Goal: Task Accomplishment & Management: Use online tool/utility

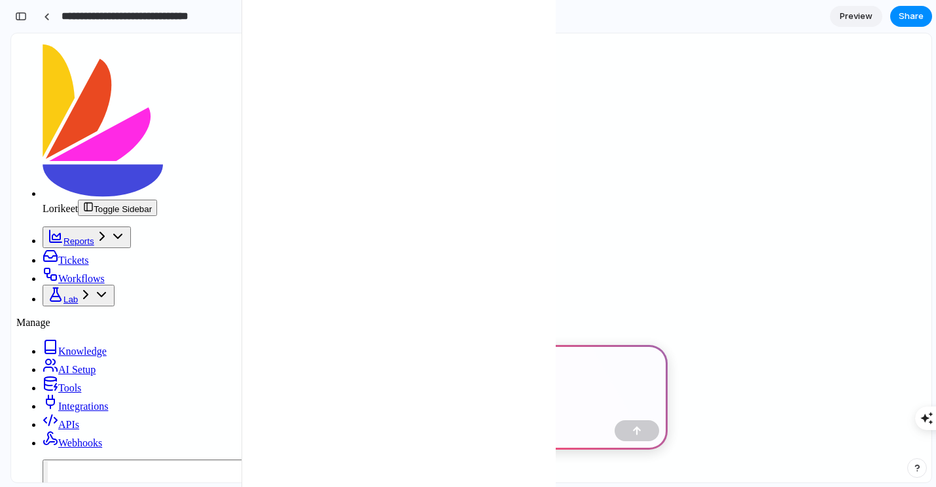
click at [393, 364] on p at bounding box center [471, 365] width 369 height 16
click at [374, 355] on div at bounding box center [471, 380] width 393 height 70
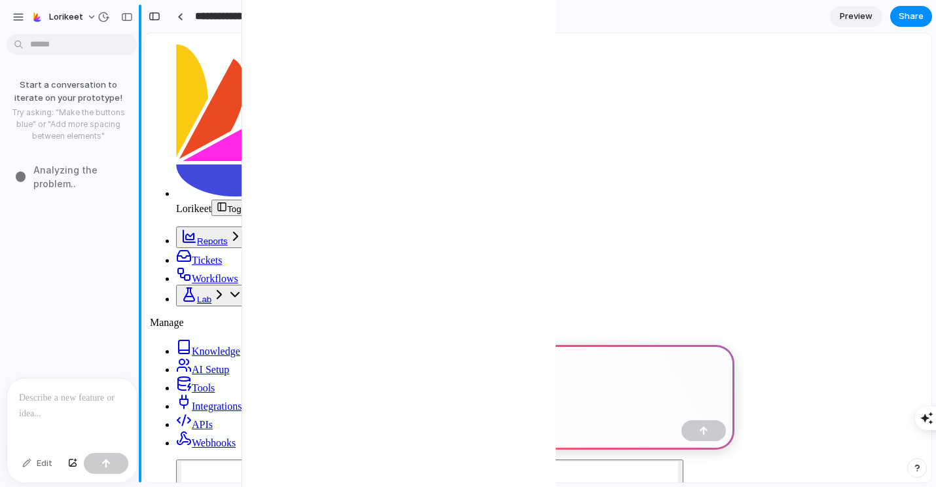
scroll to position [0, 0]
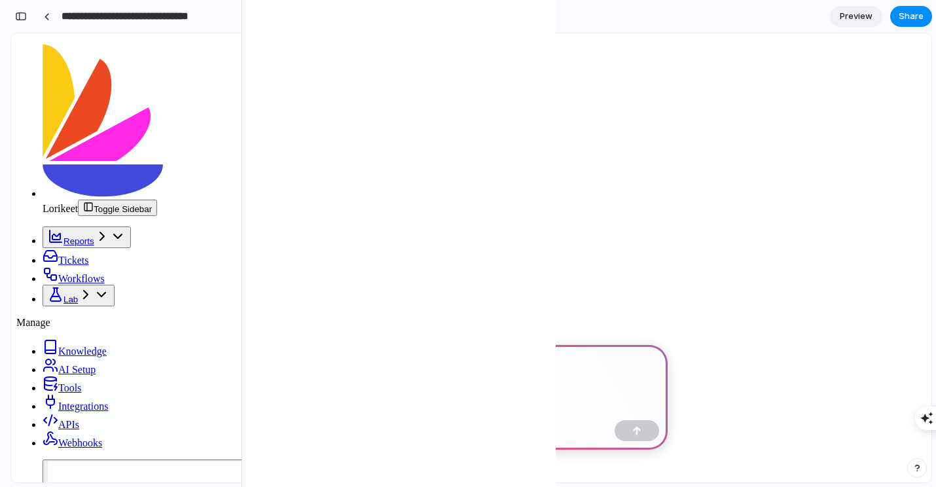
click at [96, 364] on link "AI Setup" at bounding box center [69, 369] width 53 height 11
click at [70, 364] on span "AI Setup" at bounding box center [76, 369] width 37 height 11
click at [20, 16] on div "button" at bounding box center [21, 16] width 12 height 9
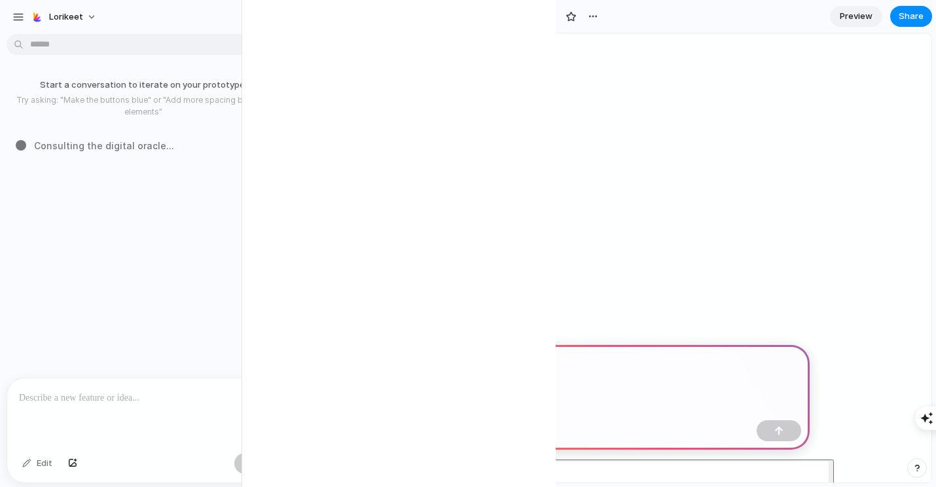
scroll to position [421, 0]
click at [20, 16] on div "button" at bounding box center [18, 17] width 12 height 12
click at [235, 111] on p "Try asking: "Make the buttons blue" or "Add more spacing between elements"" at bounding box center [143, 106] width 276 height 24
click at [353, 364] on span "AI Setup" at bounding box center [360, 369] width 37 height 11
click at [356, 400] on span "Integrations" at bounding box center [367, 405] width 50 height 11
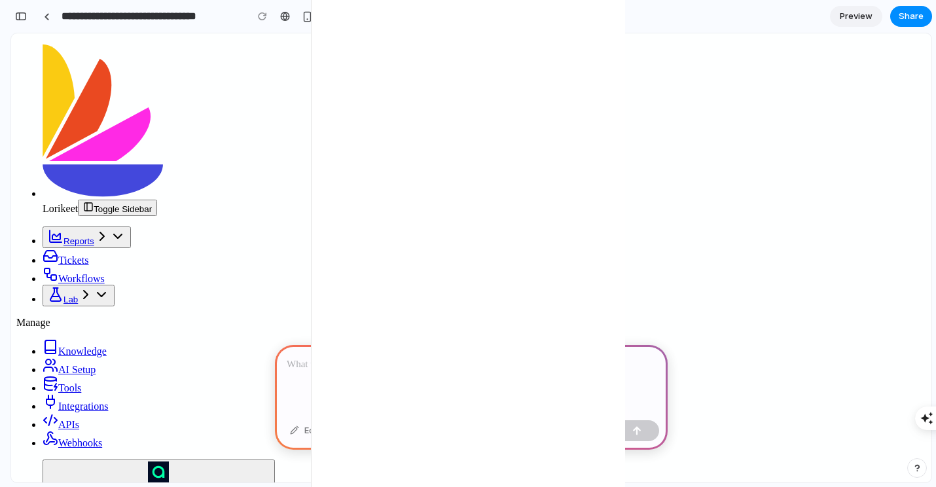
click at [440, 373] on div at bounding box center [471, 380] width 393 height 70
type input "**********"
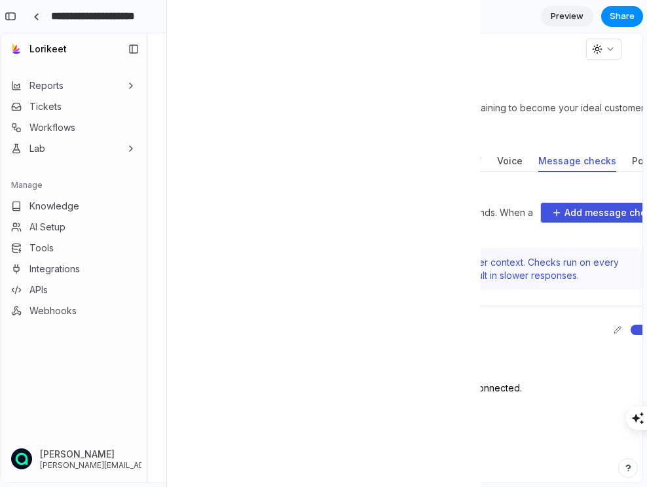
click at [631, 163] on button "Policies" at bounding box center [649, 161] width 36 height 21
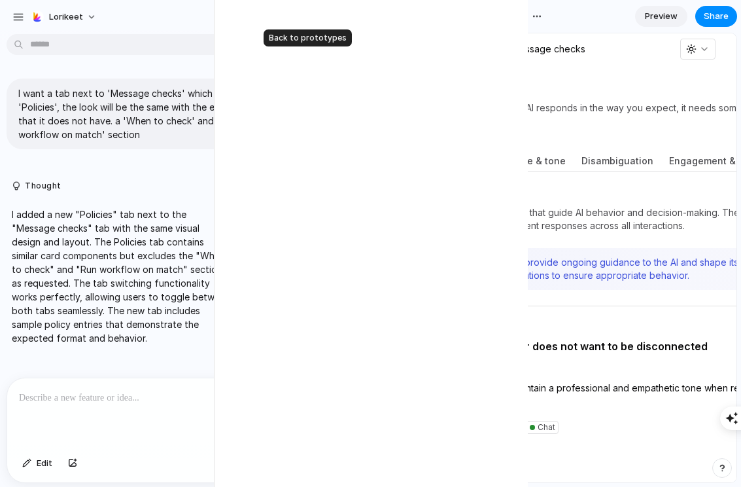
click at [302, 19] on div at bounding box center [305, 16] width 6 height 7
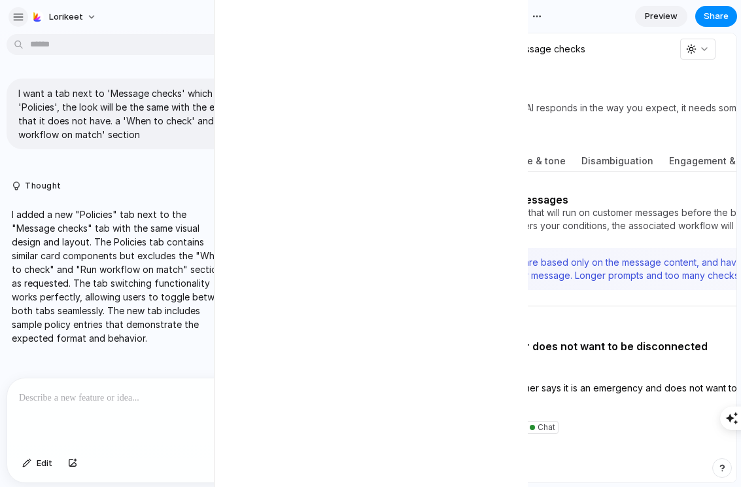
click at [20, 15] on div "button" at bounding box center [18, 17] width 12 height 12
click at [428, 50] on icon at bounding box center [428, 49] width 10 height 10
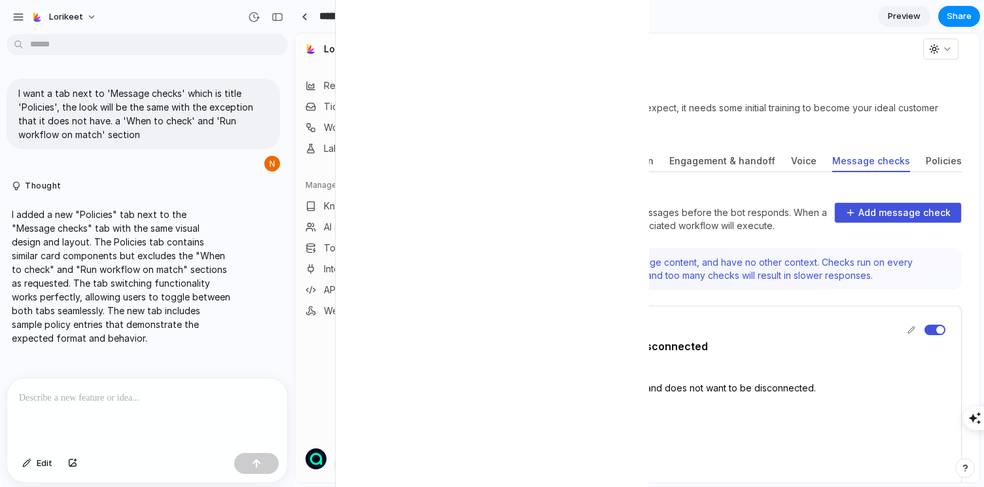
click at [926, 164] on button "Policies" at bounding box center [944, 161] width 36 height 21
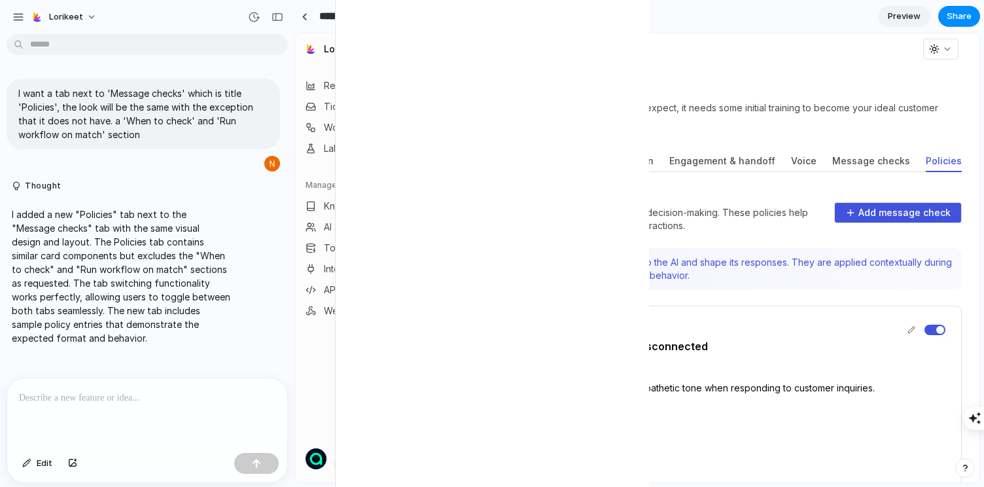
drag, startPoint x: 440, startPoint y: 138, endPoint x: 456, endPoint y: 156, distance: 24.1
click at [456, 156] on div "Lorikeet Reports Tickets Workflows Lab Manage Knowledge AI Setup Tools Integrat…" at bounding box center [637, 257] width 685 height 449
click at [279, 20] on div "button" at bounding box center [278, 16] width 12 height 9
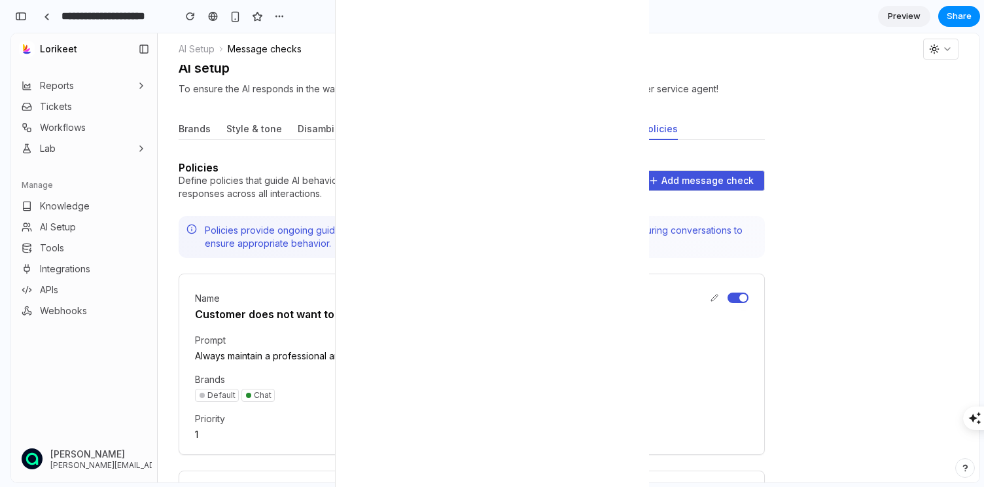
scroll to position [18, 0]
click at [713, 298] on icon at bounding box center [714, 298] width 7 height 7
drag, startPoint x: 910, startPoint y: 47, endPoint x: 877, endPoint y: 73, distance: 42.4
click at [575, 136] on button "Message checks" at bounding box center [587, 130] width 78 height 21
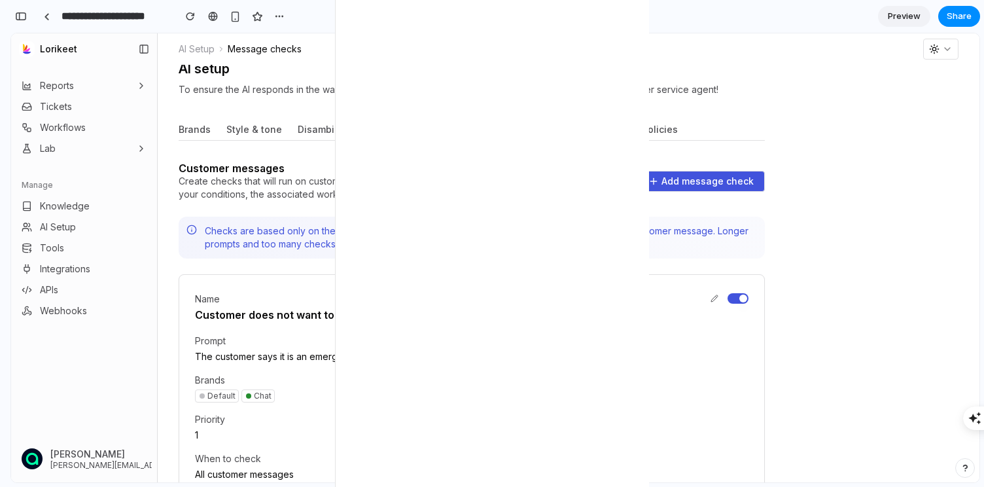
click at [642, 137] on button "Policies" at bounding box center [660, 130] width 36 height 21
click at [604, 135] on button "Message checks" at bounding box center [587, 130] width 78 height 21
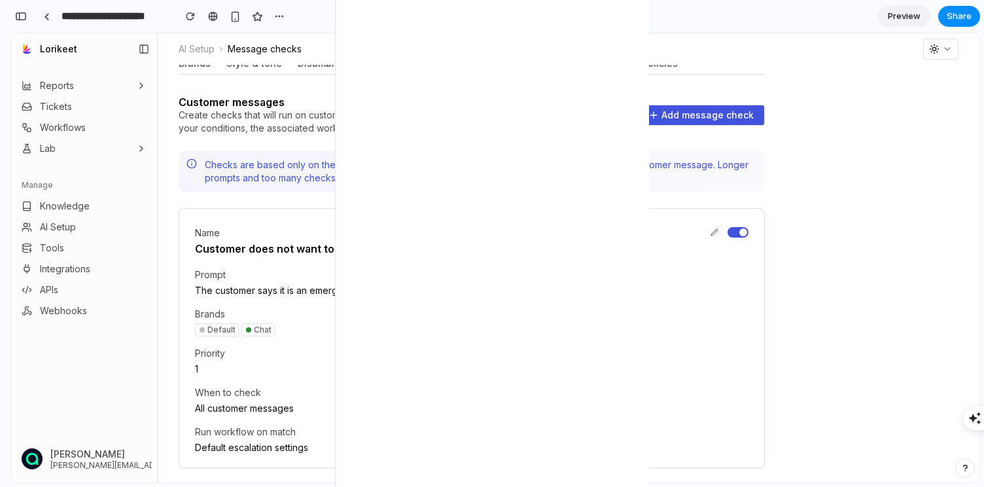
scroll to position [92, 0]
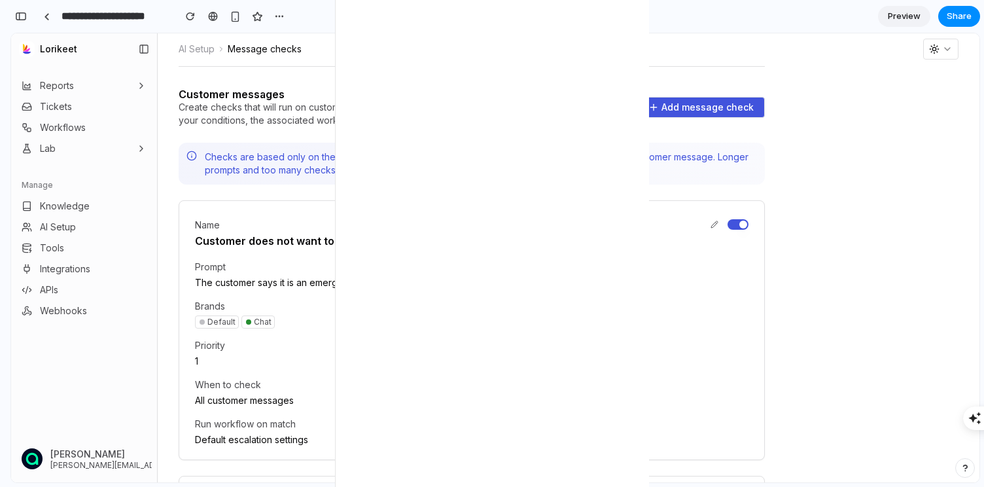
click at [642, 65] on button "Policies" at bounding box center [660, 56] width 36 height 21
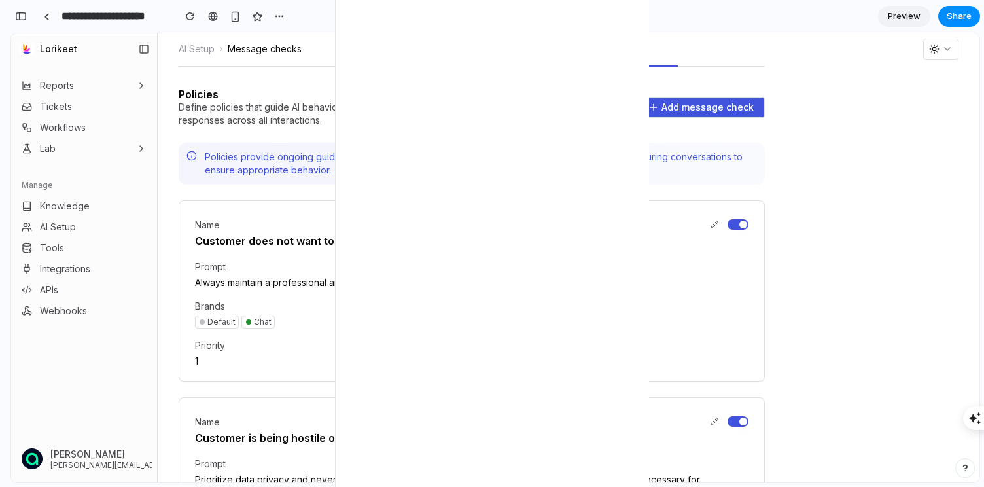
click at [586, 63] on header "AI Setup Message checks" at bounding box center [569, 48] width 822 height 31
click at [586, 64] on button "Message checks" at bounding box center [587, 56] width 78 height 21
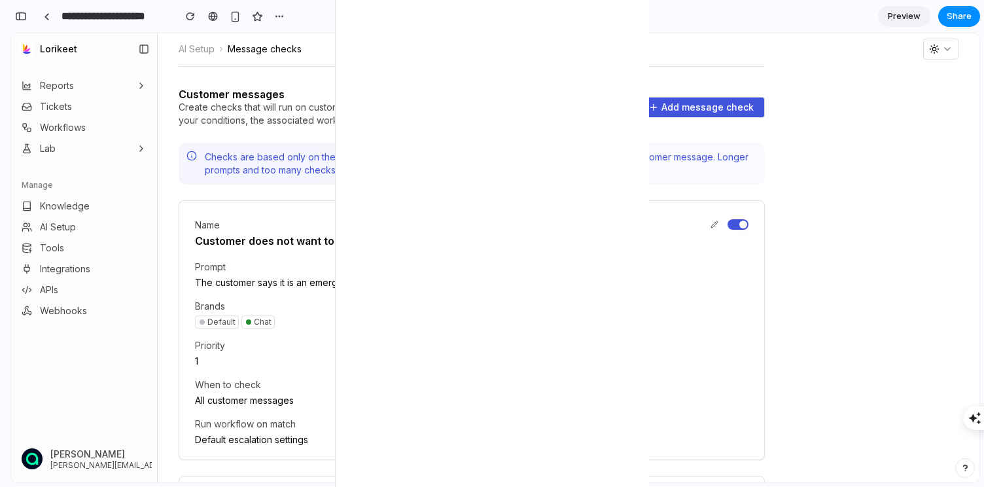
click at [647, 66] on button "Policies" at bounding box center [660, 56] width 36 height 21
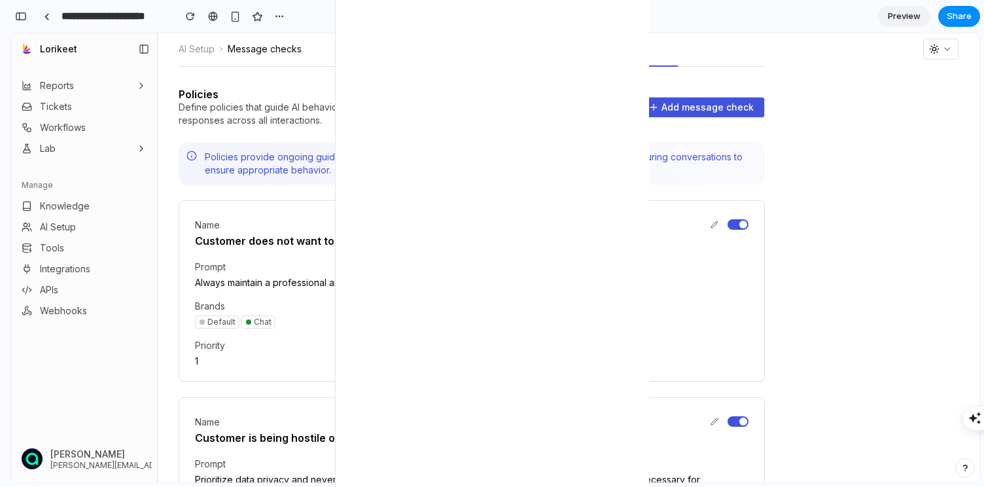
click at [731, 223] on button "button" at bounding box center [738, 224] width 21 height 10
click at [709, 223] on button at bounding box center [715, 225] width 16 height 16
click at [738, 223] on button "button" at bounding box center [738, 224] width 21 height 10
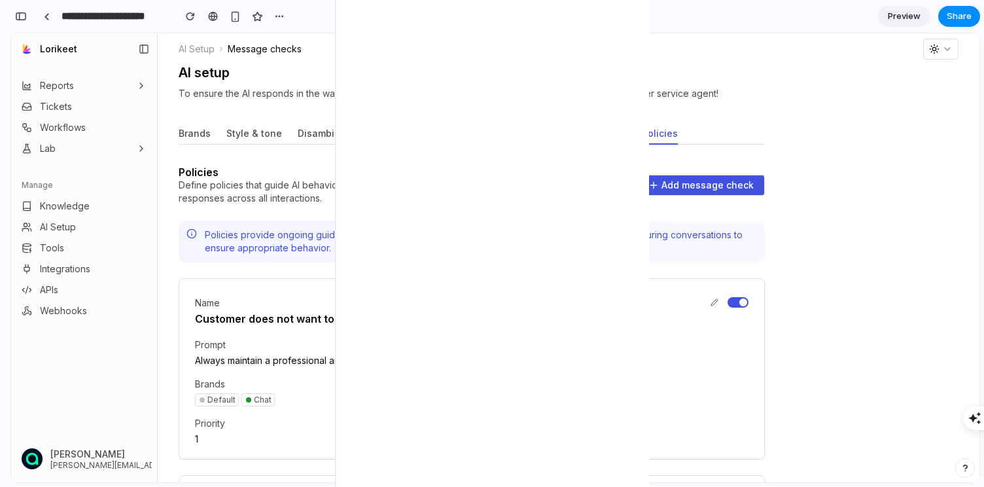
scroll to position [8, 0]
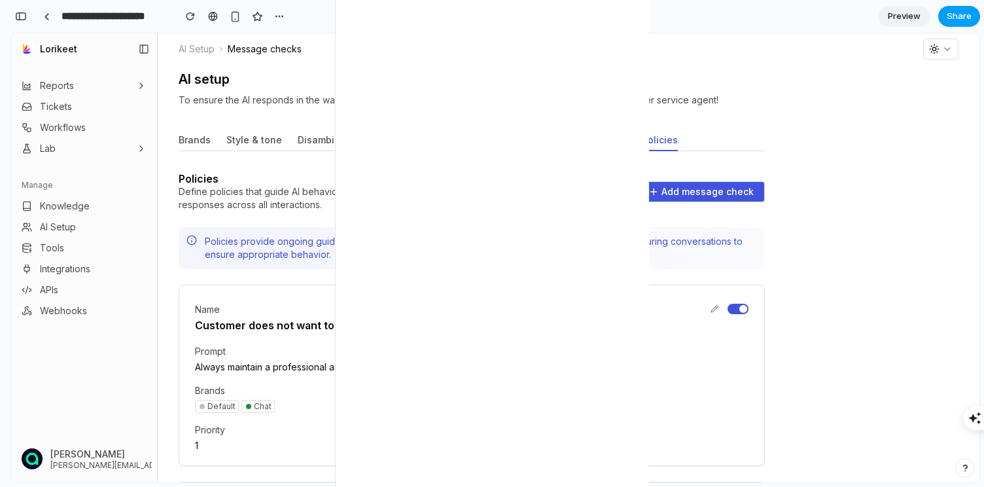
click at [935, 17] on span "Share" at bounding box center [959, 16] width 25 height 13
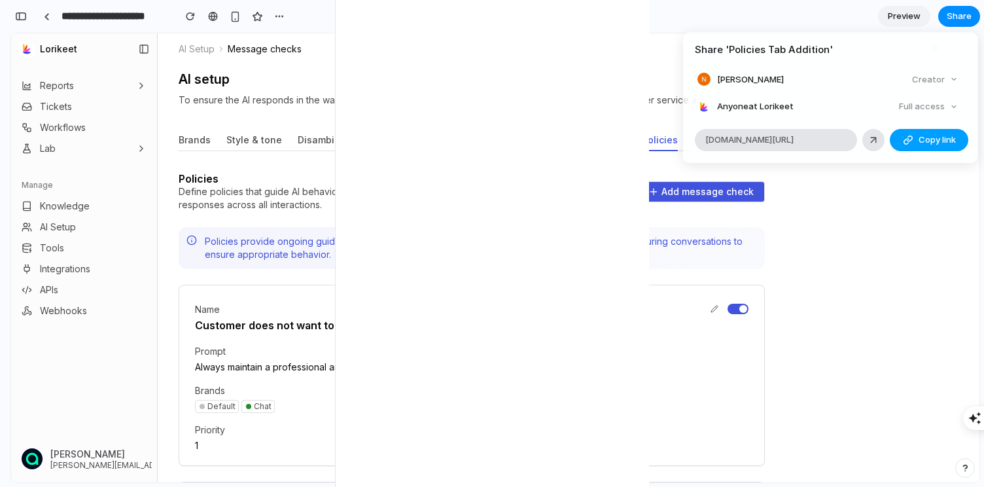
click at [919, 141] on span "Copy link" at bounding box center [937, 139] width 37 height 13
click at [916, 279] on div "Share ' Policies Tab Addition ' Nathan Hu Creator Anyone at Lorikeet Full acces…" at bounding box center [492, 243] width 984 height 487
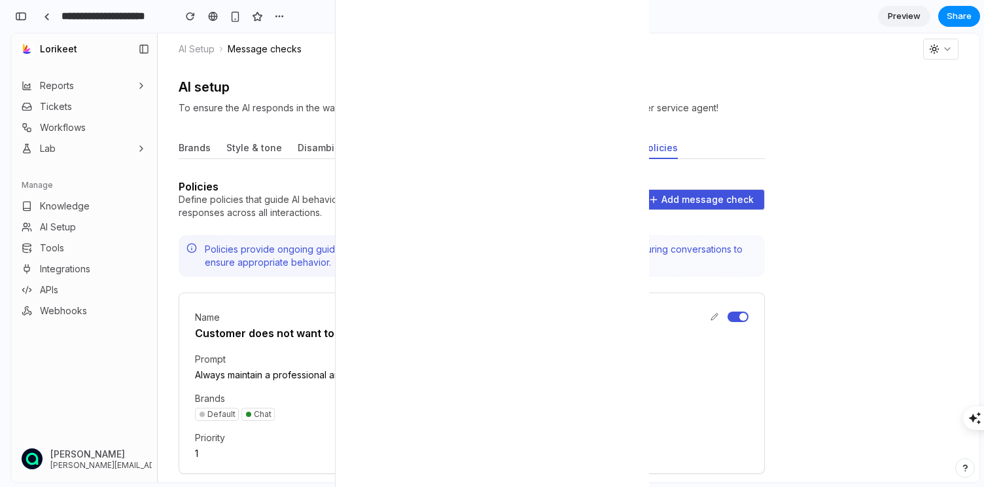
scroll to position [26, 0]
